Goal: Information Seeking & Learning: Learn about a topic

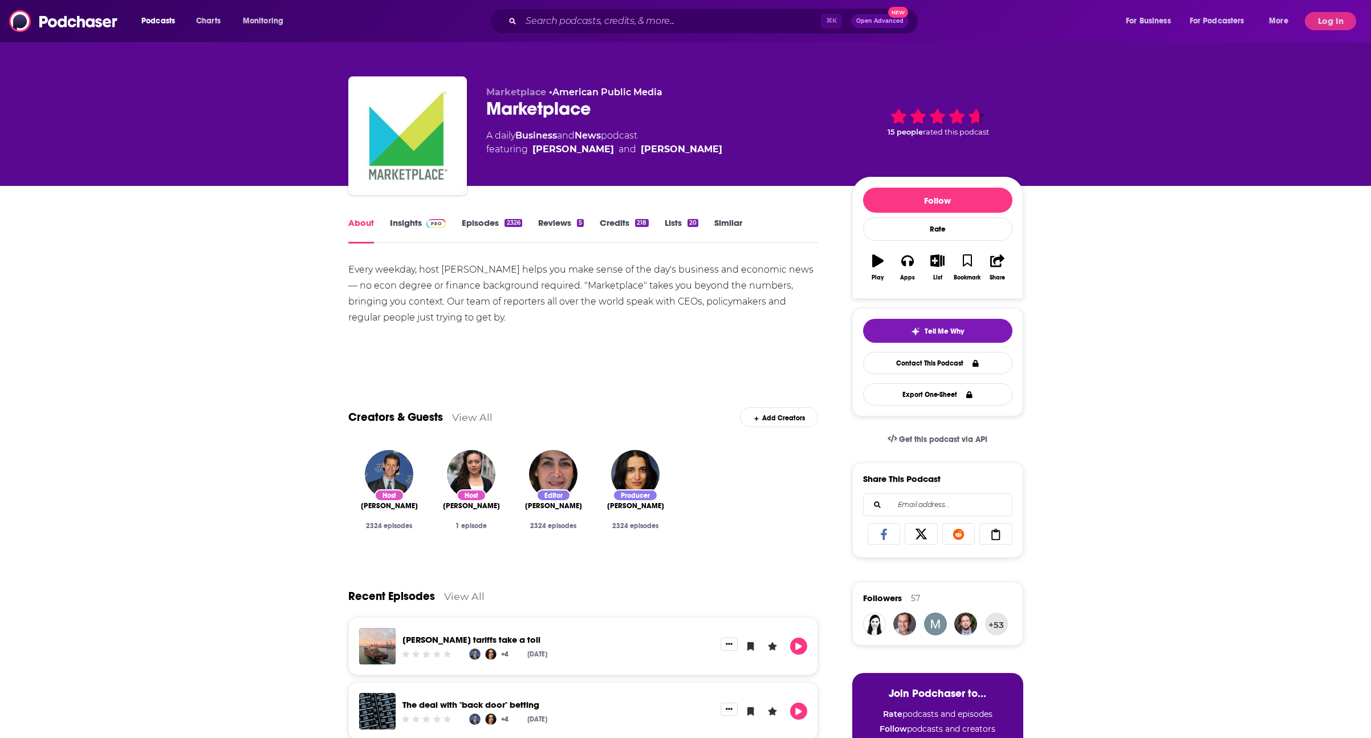
click at [1334, 25] on button "Log In" at bounding box center [1330, 21] width 51 height 18
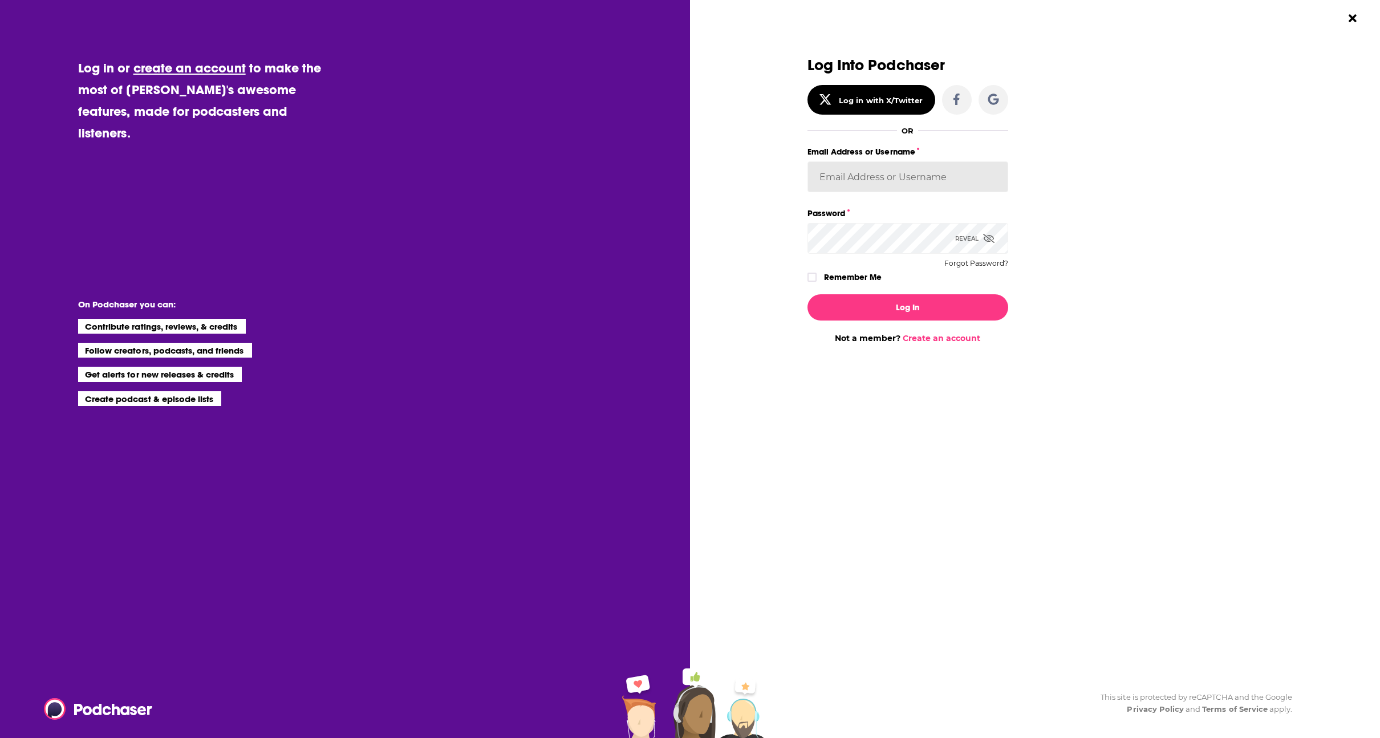
click at [912, 171] on input "Email Address or Username" at bounding box center [907, 176] width 201 height 31
click at [866, 177] on input "Email Address or Username" at bounding box center [907, 176] width 201 height 31
type input "mtraynor"
click at [992, 234] on icon "Dialog" at bounding box center [988, 238] width 11 height 9
click at [837, 275] on label "Remember Me" at bounding box center [853, 277] width 58 height 15
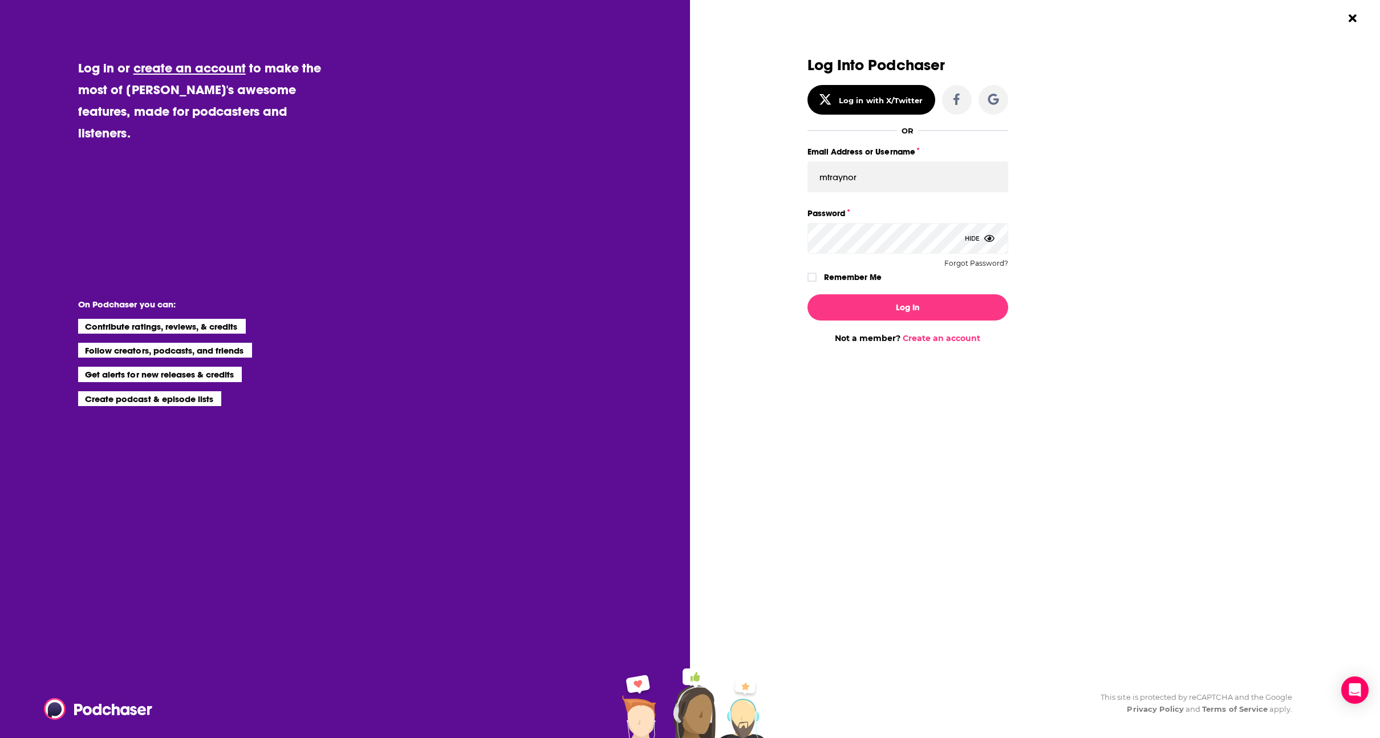
click at [815, 282] on input "rememberMe" at bounding box center [811, 282] width 7 height 0
click at [865, 310] on button "Log In" at bounding box center [907, 307] width 201 height 26
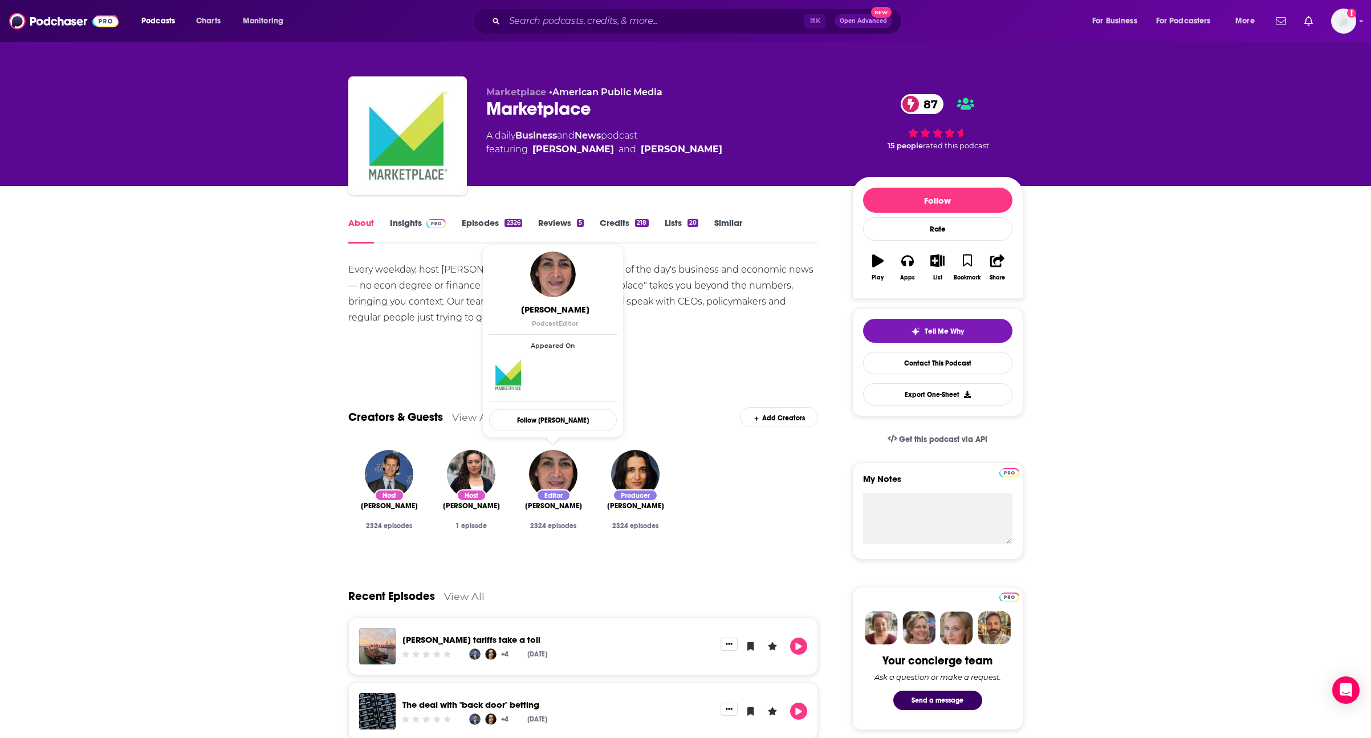
click at [404, 222] on link "Insights" at bounding box center [418, 230] width 56 height 26
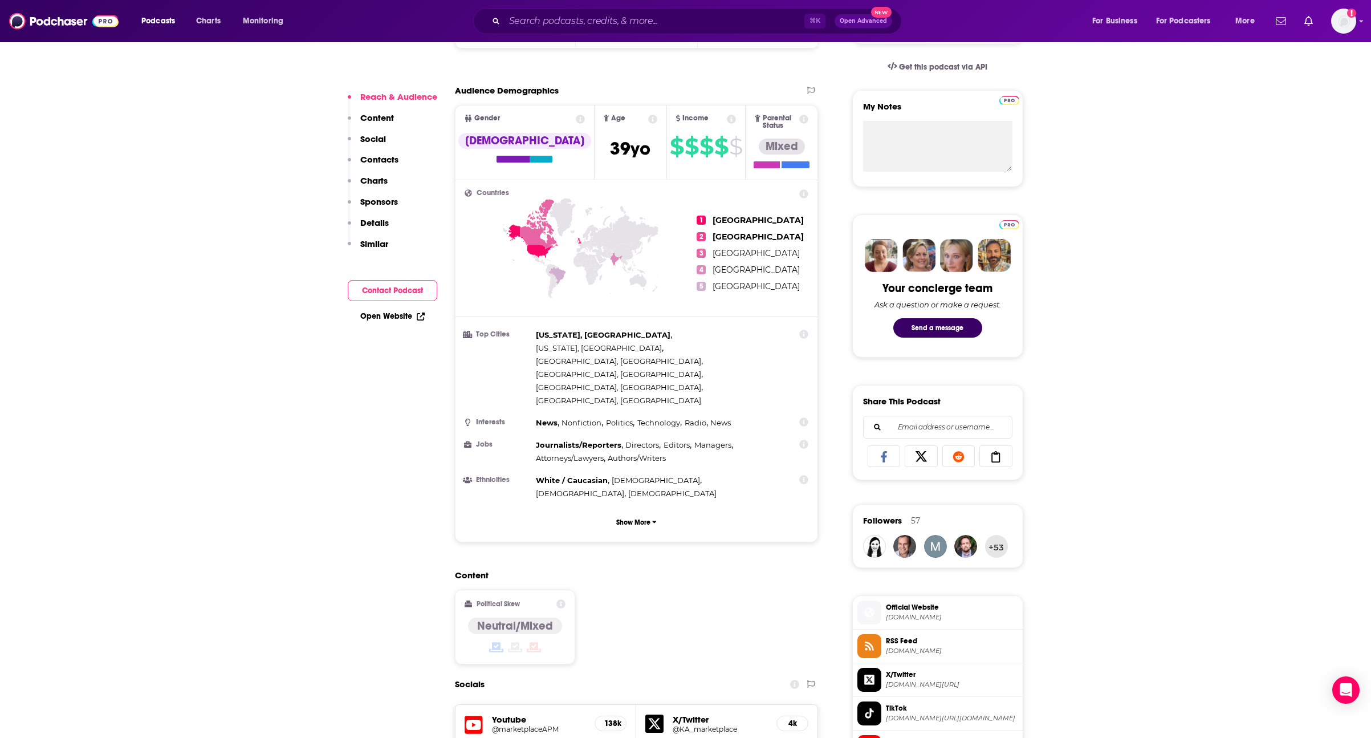
scroll to position [459, 0]
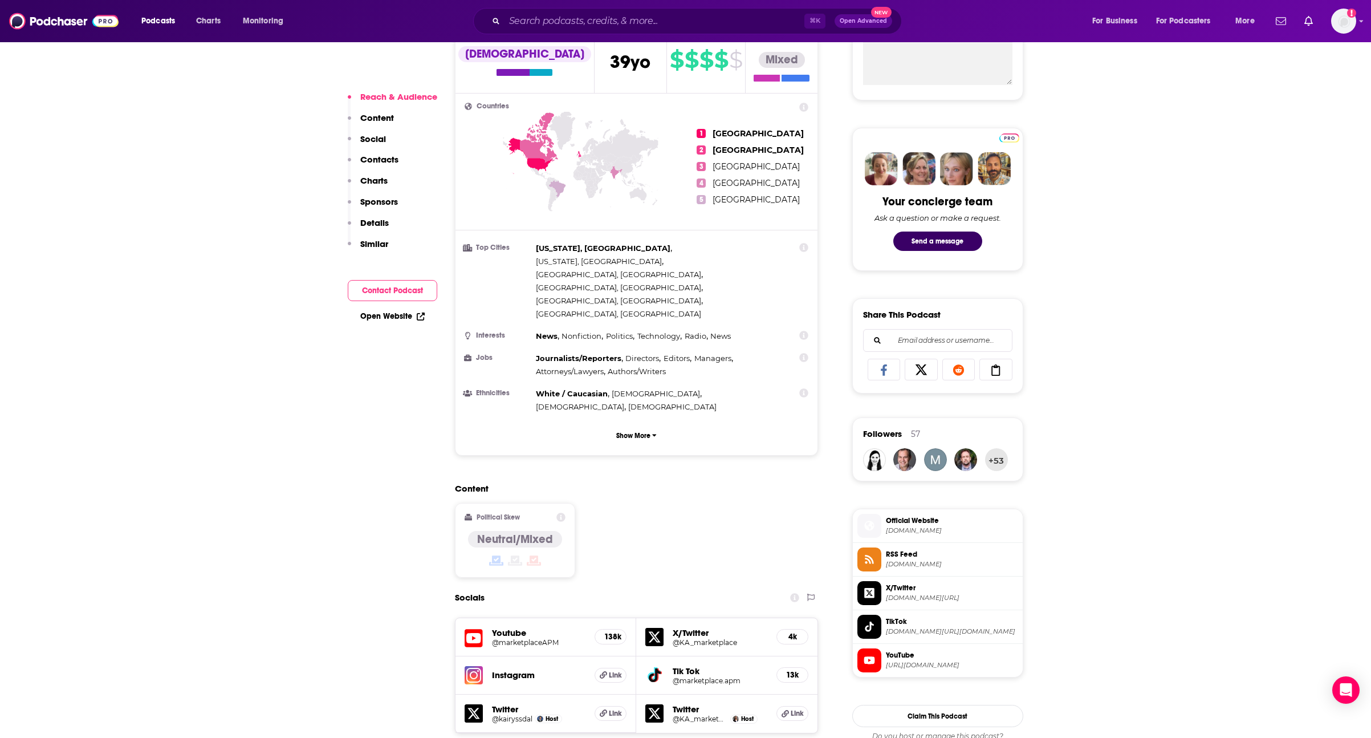
click at [507, 532] on h4 "Neutral/Mixed" at bounding box center [515, 539] width 76 height 14
click at [559, 512] on icon at bounding box center [560, 516] width 9 height 9
click at [648, 483] on div "Content Political Skew Neutral/Mixed" at bounding box center [637, 535] width 364 height 104
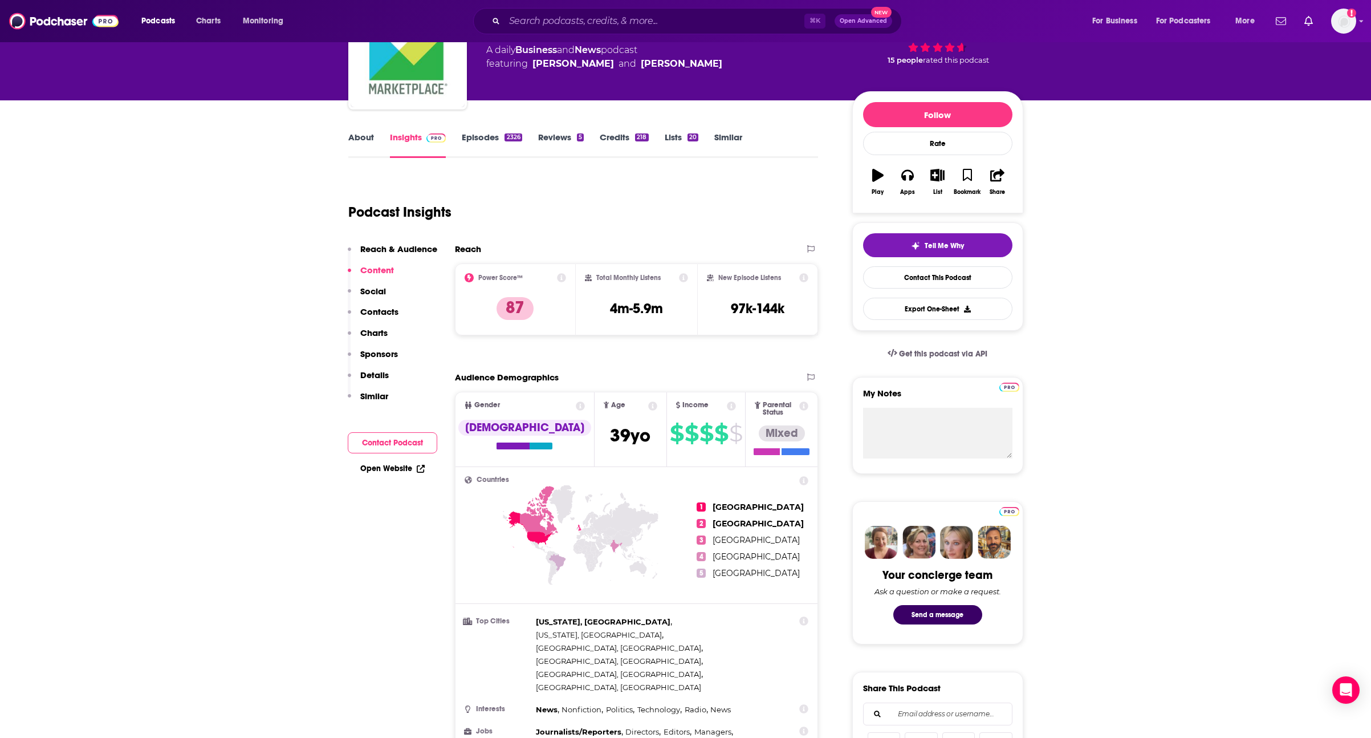
scroll to position [0, 0]
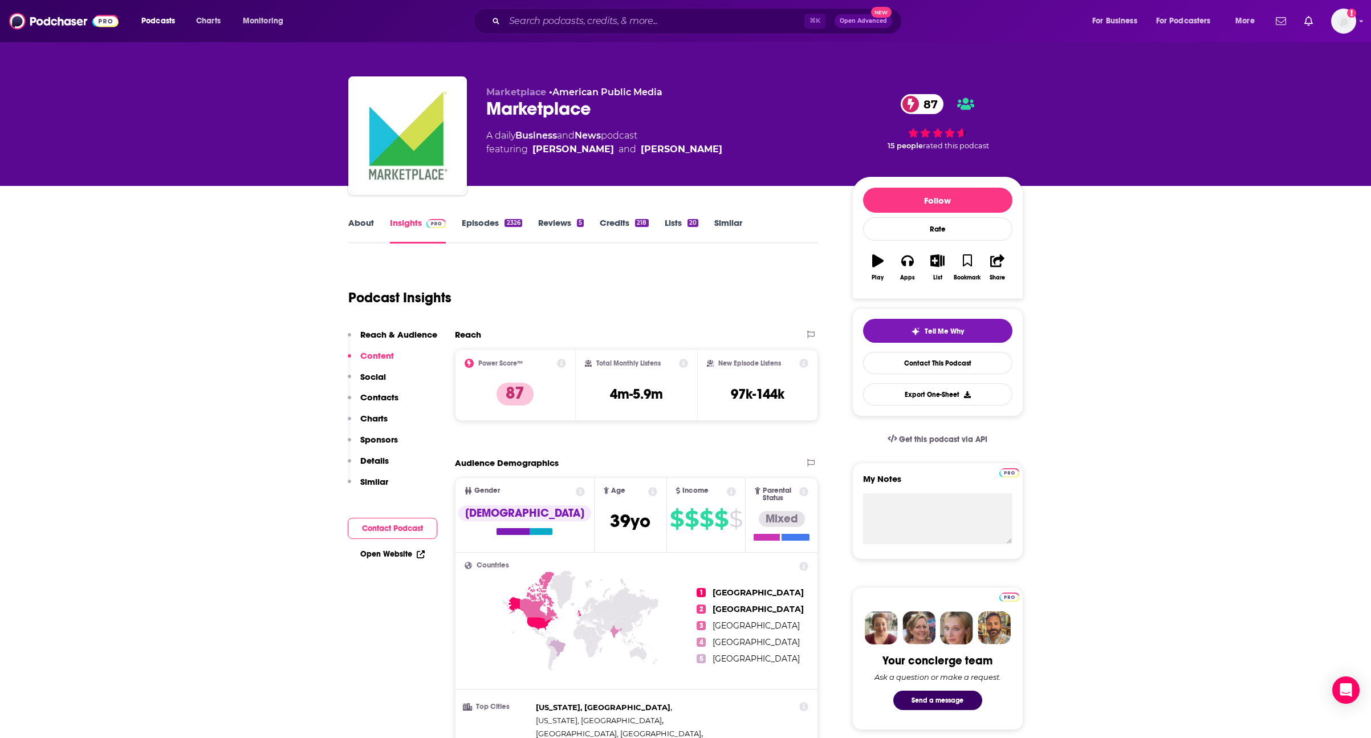
click at [367, 215] on div "About Insights Episodes 2326 Reviews 5 Credits 218 Lists 20 Similar" at bounding box center [583, 229] width 470 height 28
click at [367, 223] on link "About" at bounding box center [361, 230] width 26 height 26
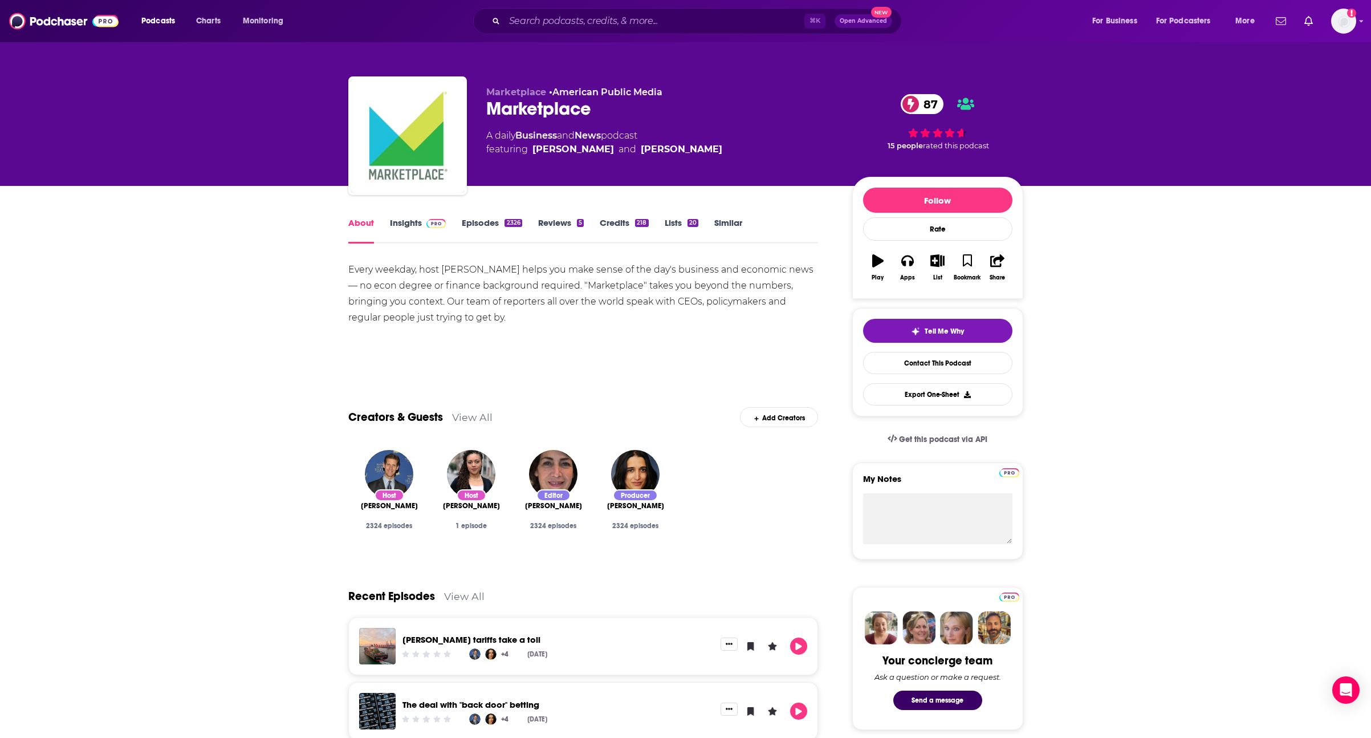
scroll to position [2, 0]
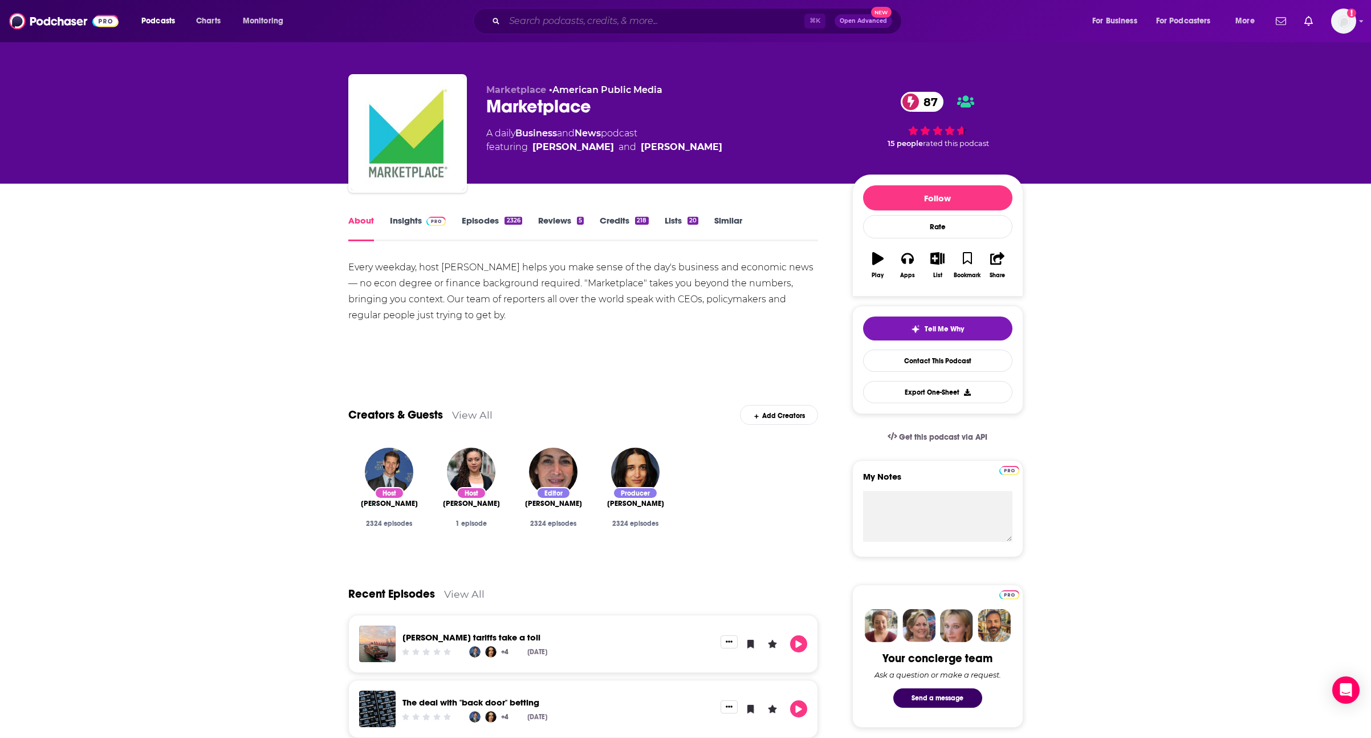
click at [534, 20] on input "Search podcasts, credits, & more..." at bounding box center [654, 21] width 300 height 18
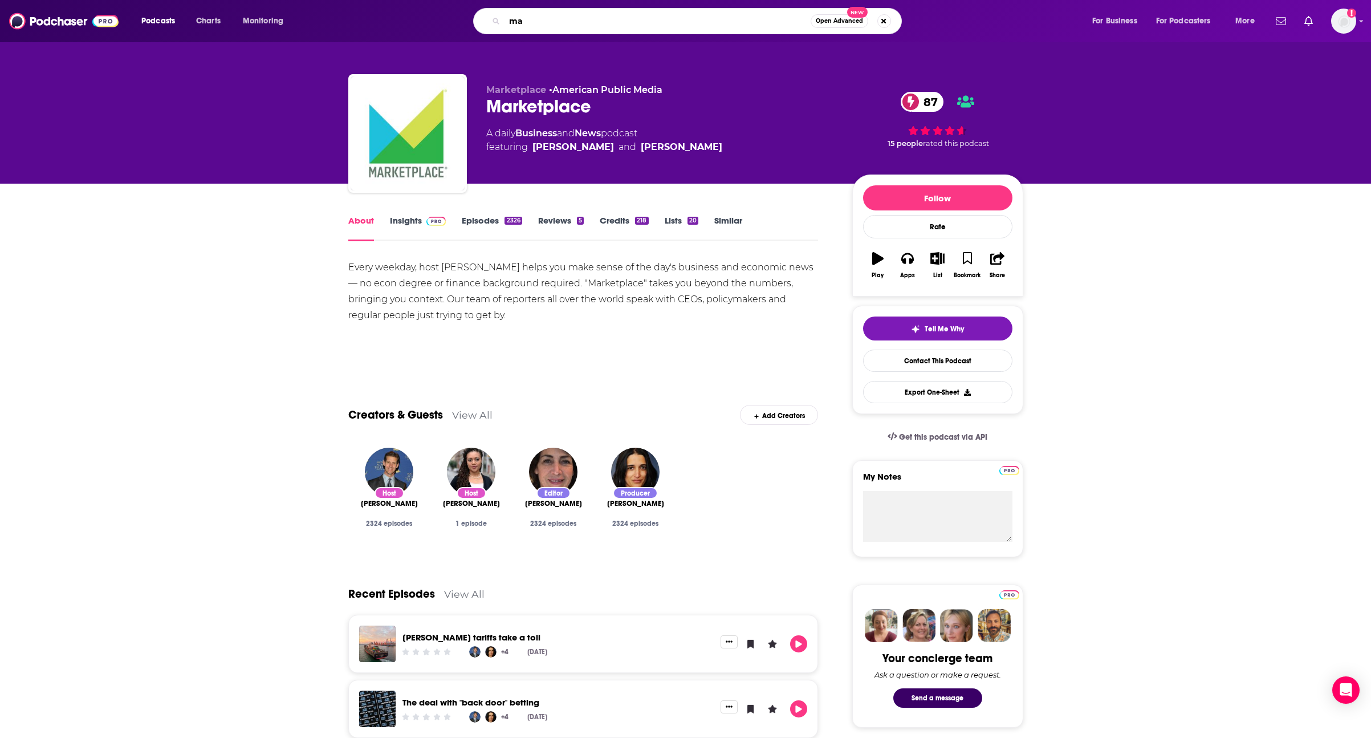
type input "m"
type input "managing the future of work"
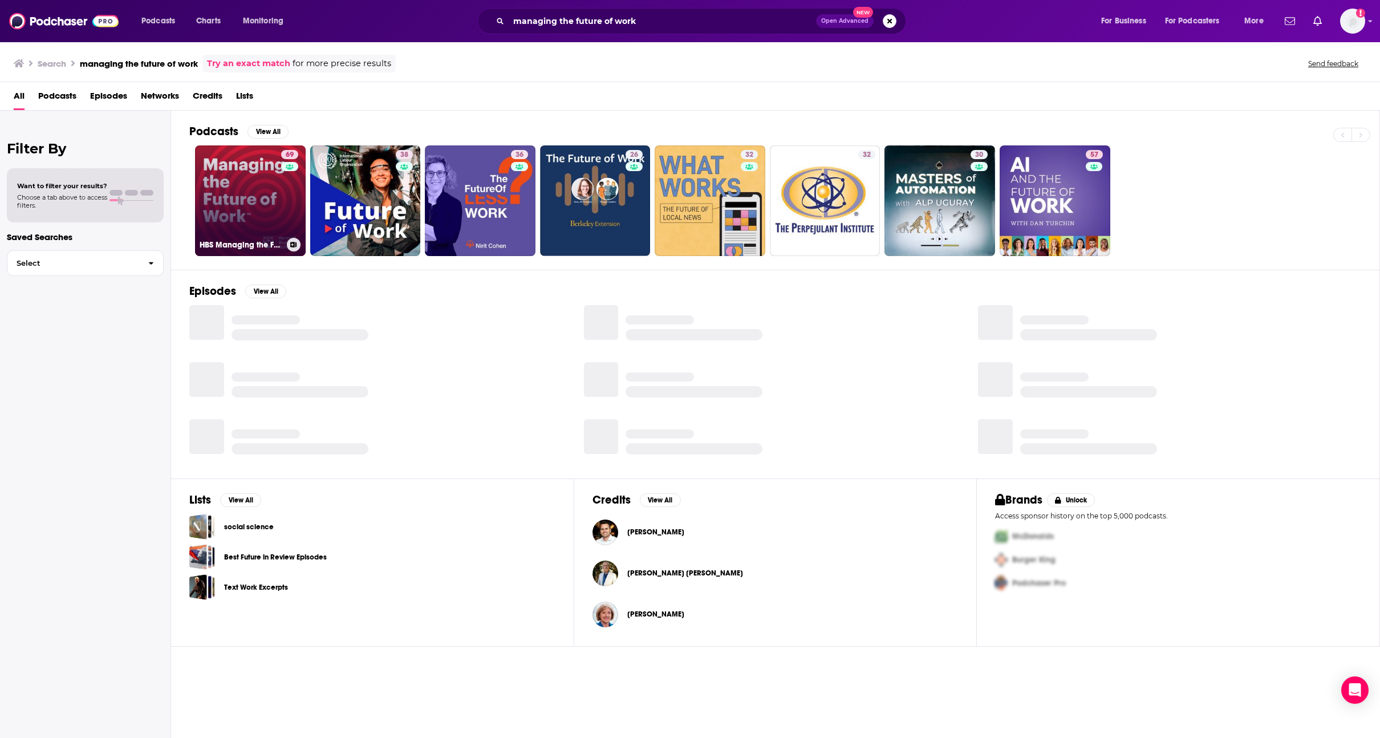
click at [258, 199] on link "69 HBS Managing the Future of Work" at bounding box center [250, 200] width 111 height 111
